Goal: Connect with others: Connect with other users

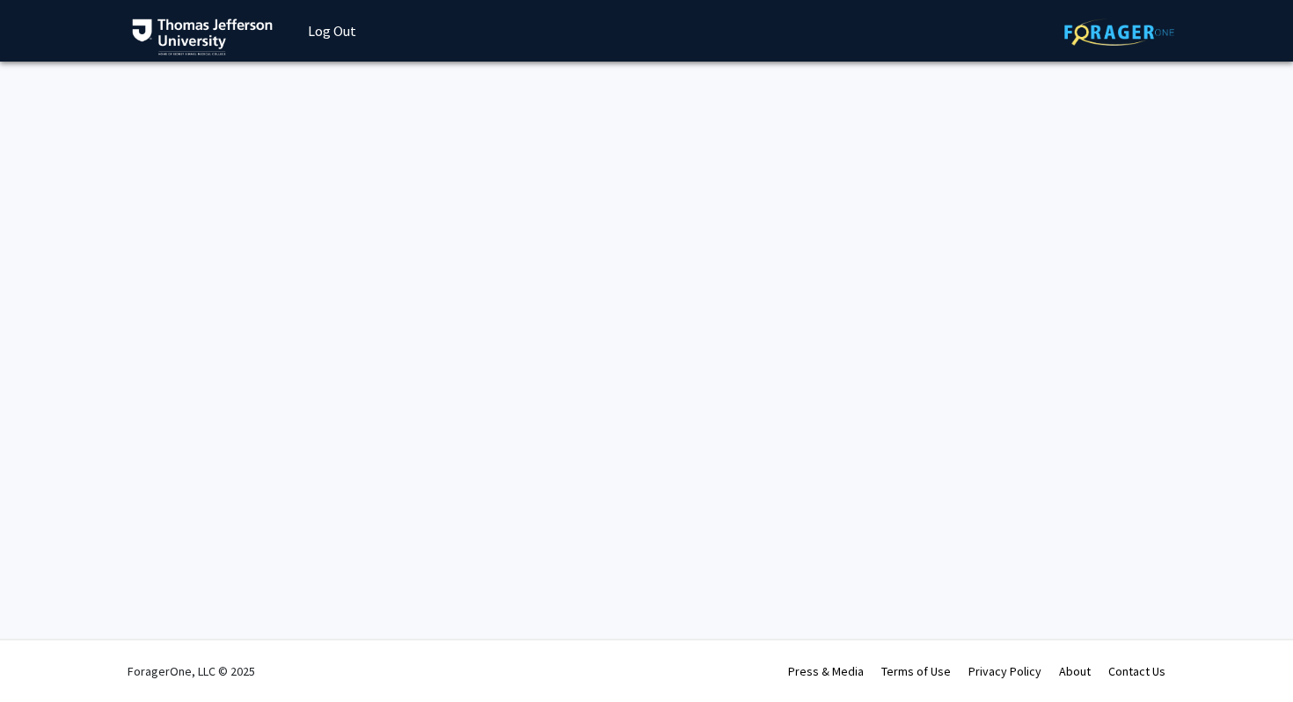
click at [647, 34] on div "Skip navigation Log Out" at bounding box center [647, 31] width 1056 height 62
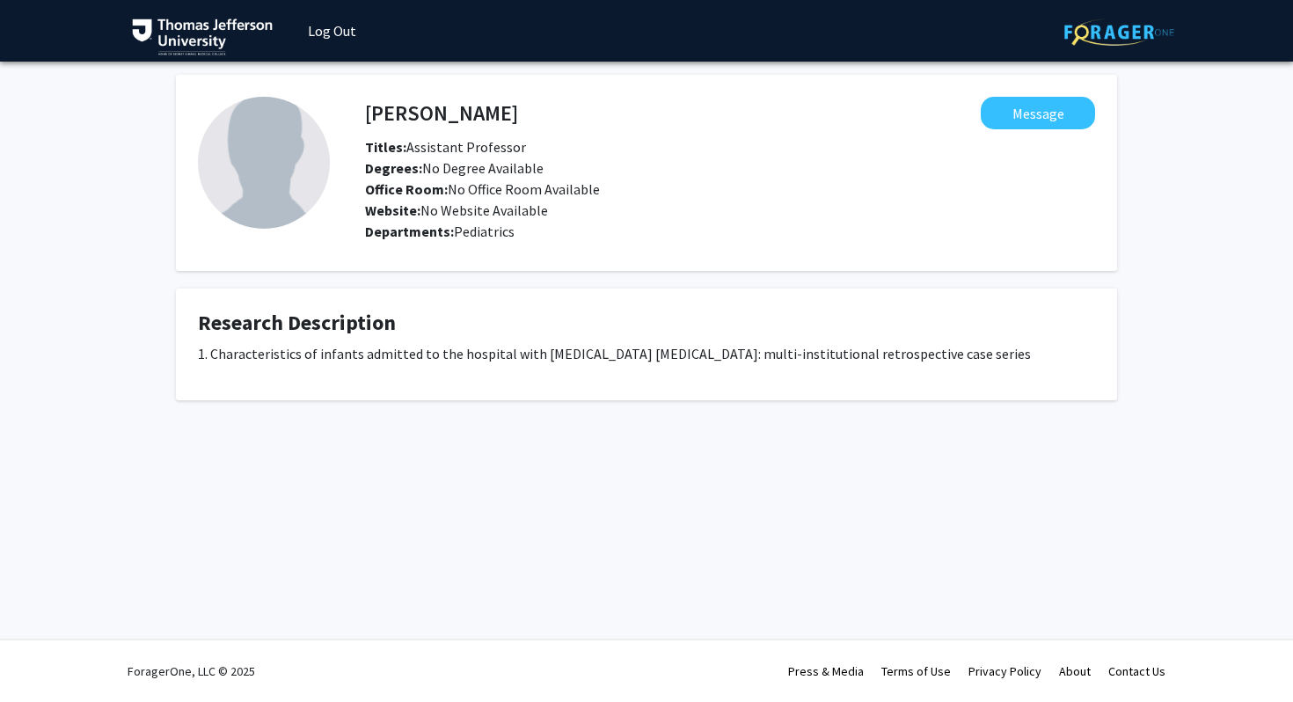
click at [486, 357] on p "1. Characteristics of infants admitted to the hospital with [MEDICAL_DATA] [MED…" at bounding box center [646, 353] width 897 height 21
click at [486, 357] on p "1. Characteristics of infants admitted to the hospital with parechovirus mening…" at bounding box center [646, 353] width 897 height 21
